Goal: Task Accomplishment & Management: Manage account settings

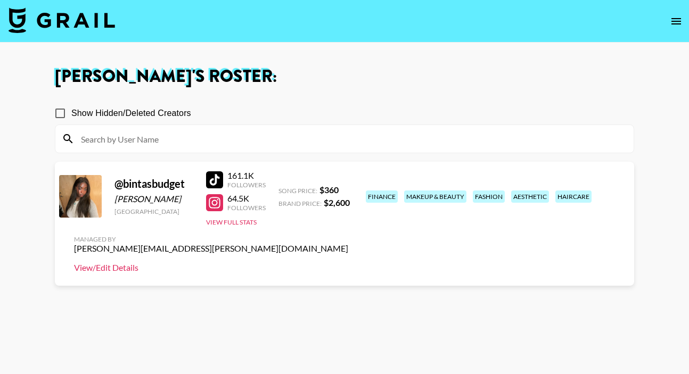
click at [348, 262] on link "View/Edit Details" at bounding box center [211, 267] width 274 height 11
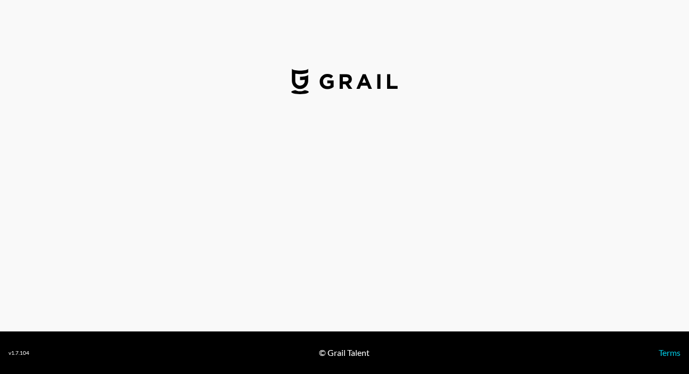
select select "USD"
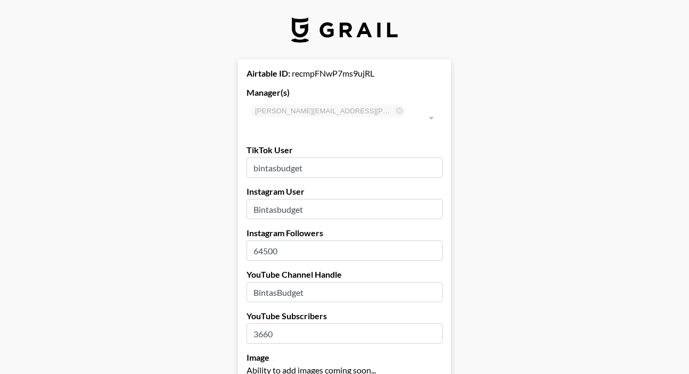
click at [267, 241] on input "64500" at bounding box center [344, 251] width 196 height 20
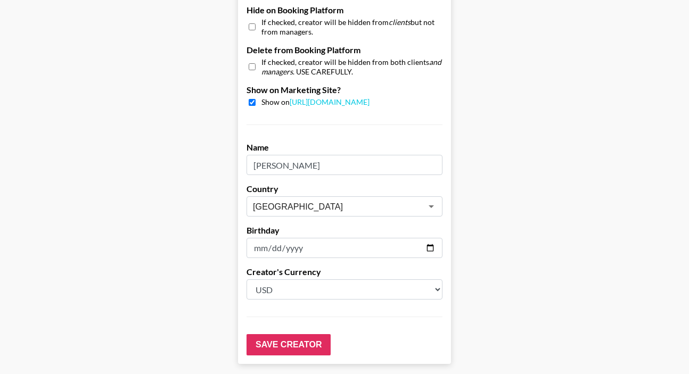
scroll to position [1070, 0]
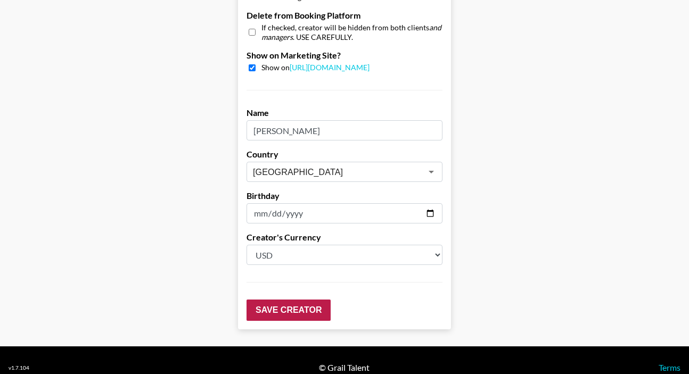
type input "68700"
click at [300, 300] on input "Save Creator" at bounding box center [288, 310] width 84 height 21
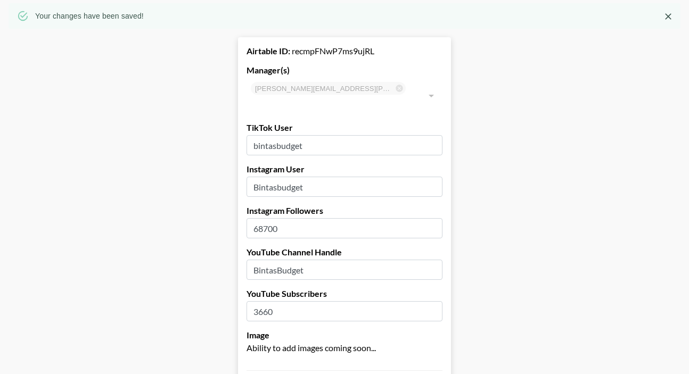
scroll to position [0, 0]
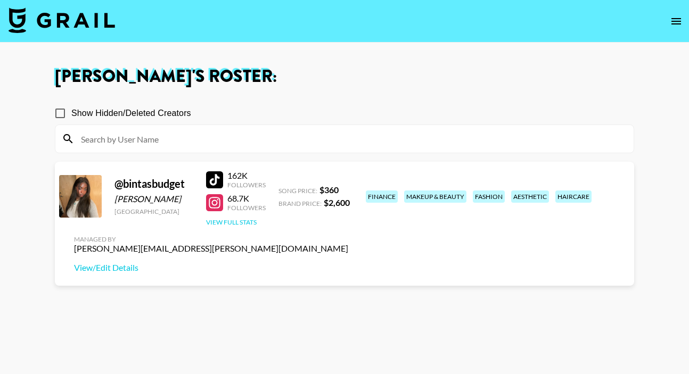
click at [239, 224] on button "View Full Stats" at bounding box center [231, 222] width 51 height 8
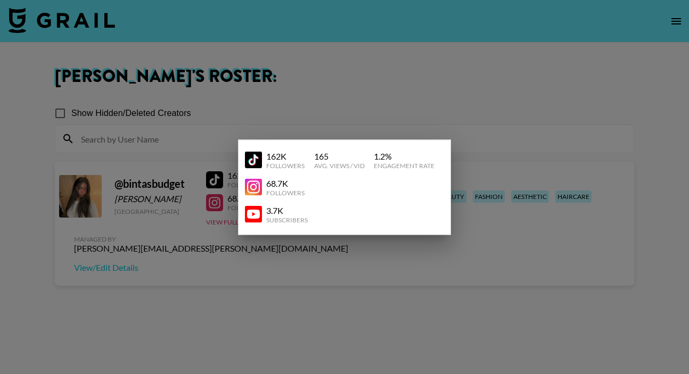
click at [216, 249] on div at bounding box center [344, 187] width 689 height 374
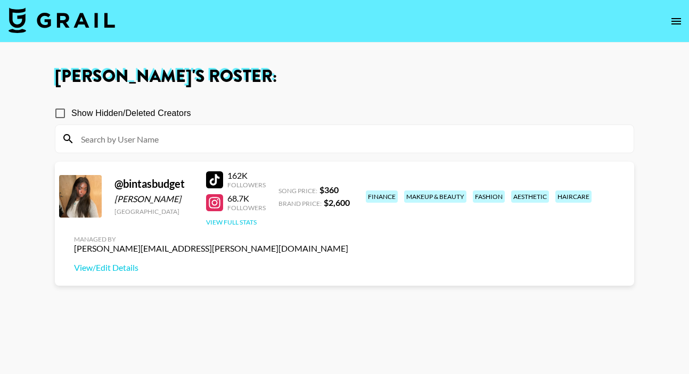
click at [225, 222] on button "View Full Stats" at bounding box center [231, 222] width 51 height 8
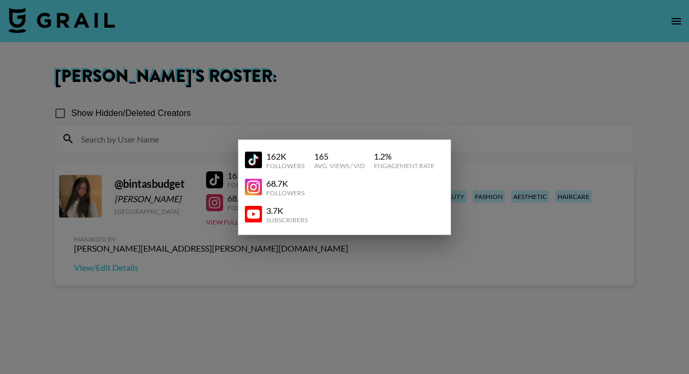
click at [262, 269] on div at bounding box center [344, 187] width 689 height 374
